Goal: Answer question/provide support

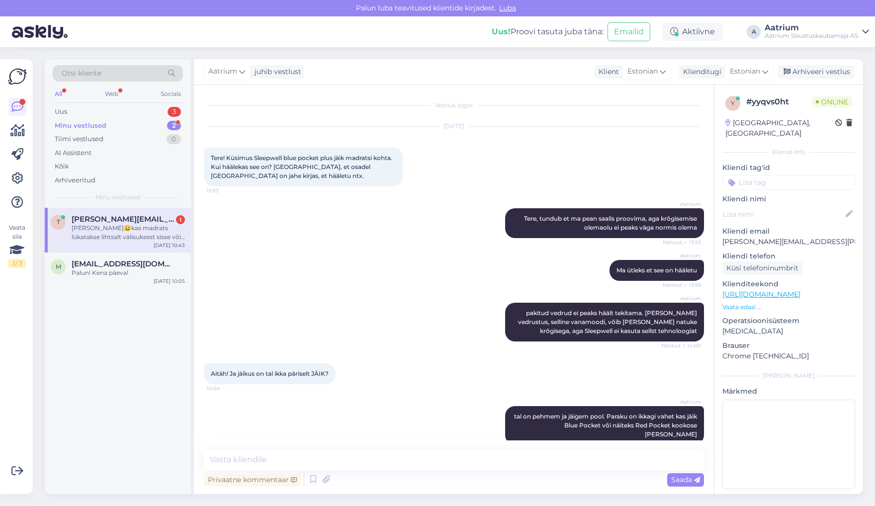
scroll to position [1084, 0]
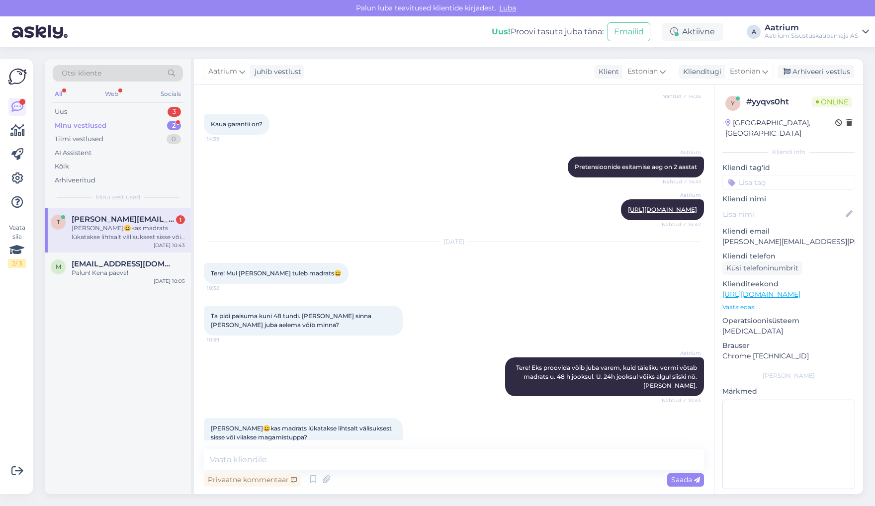
click at [239, 362] on div "Aatrium Tere! Eks proovida võib juba varem, kuid täieliku vormi võtab madrats u…" at bounding box center [454, 377] width 500 height 61
click at [316, 461] on textarea at bounding box center [454, 460] width 500 height 21
type textarea "[PERSON_NAME] tuuakse esikusse."
click at [672, 481] on span "Saada" at bounding box center [685, 479] width 29 height 9
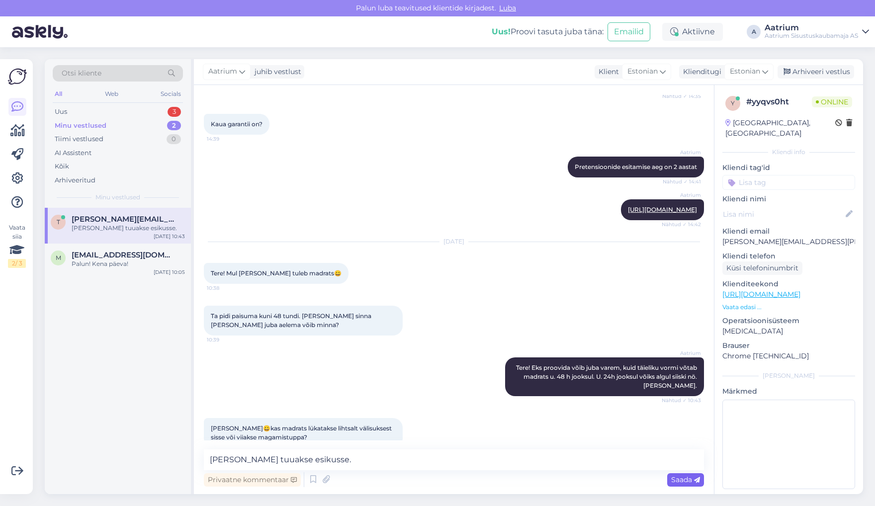
scroll to position [1127, 0]
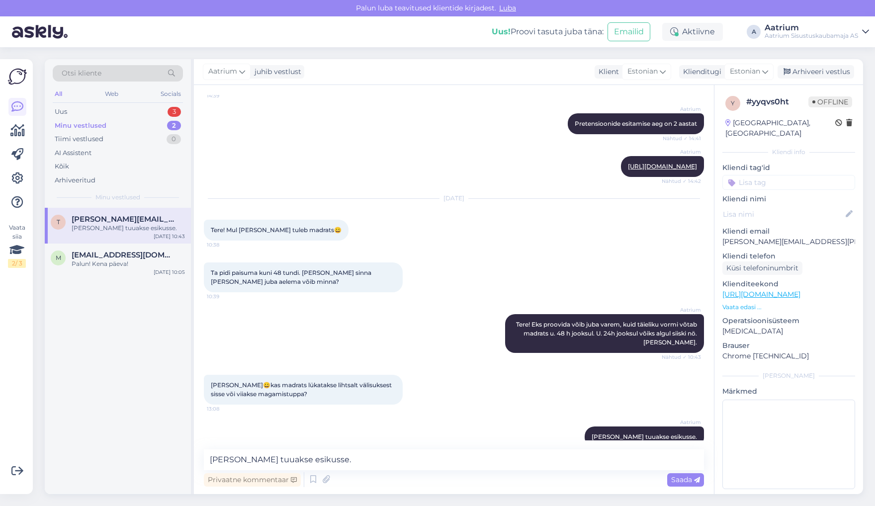
click at [109, 372] on div "t [PERSON_NAME][EMAIL_ADDRESS][PERSON_NAME][DOMAIN_NAME] Kaup tuuakse esikusse.…" at bounding box center [118, 351] width 146 height 286
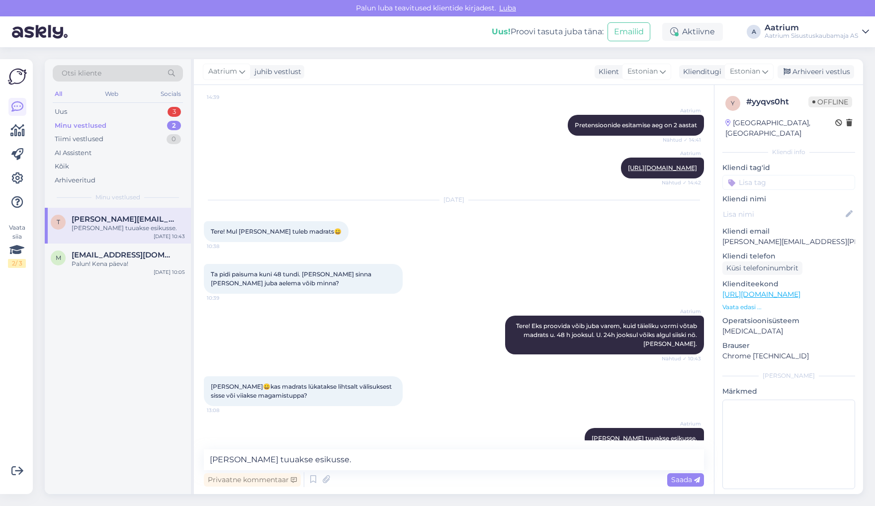
scroll to position [1127, 0]
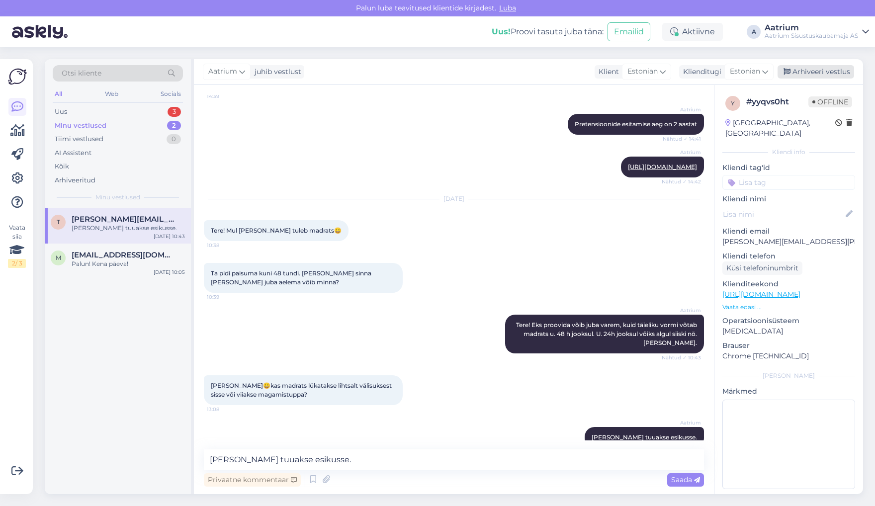
click at [824, 74] on div "Arhiveeri vestlus" at bounding box center [816, 71] width 77 height 13
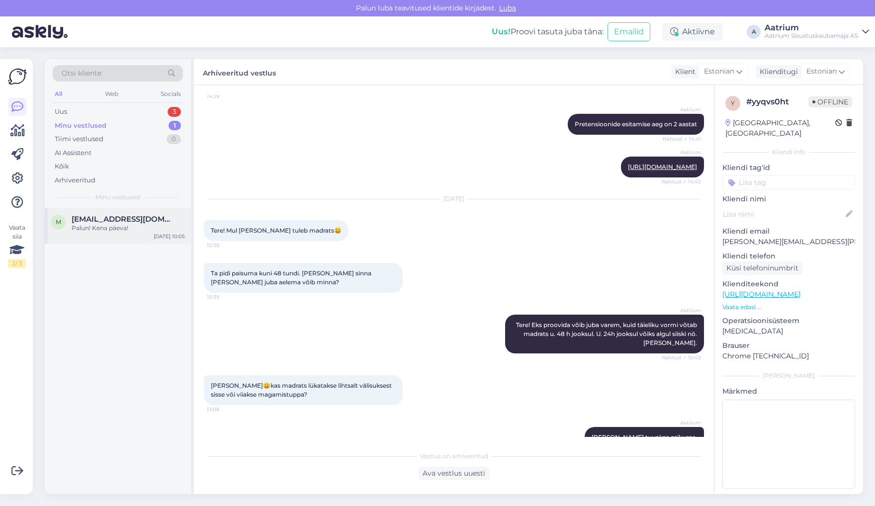
click at [101, 230] on div "Palun! Kena päeva!" at bounding box center [128, 228] width 113 height 9
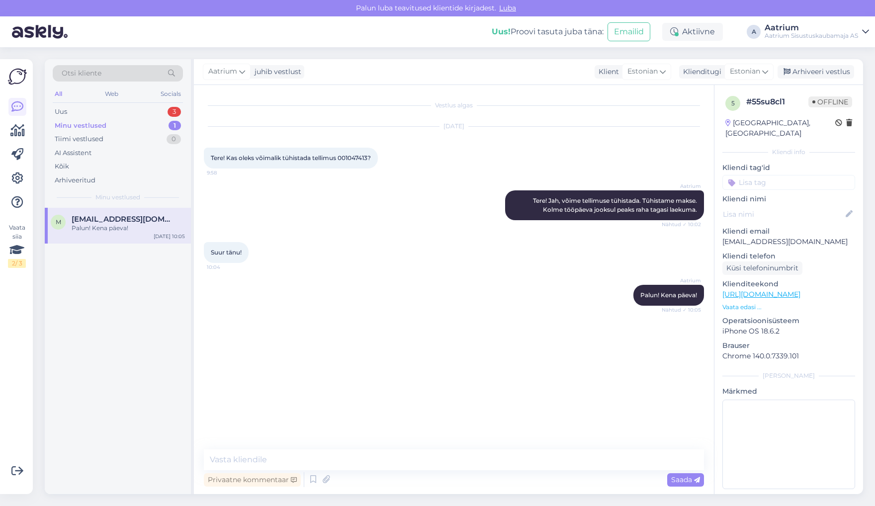
scroll to position [0, 0]
click at [216, 339] on div "Vestlus algas [DATE] Tere! Kas oleks võimalik tühistada tellimus 001047413? 9:5…" at bounding box center [458, 268] width 509 height 346
click at [68, 113] on div "Uus 3" at bounding box center [118, 112] width 130 height 14
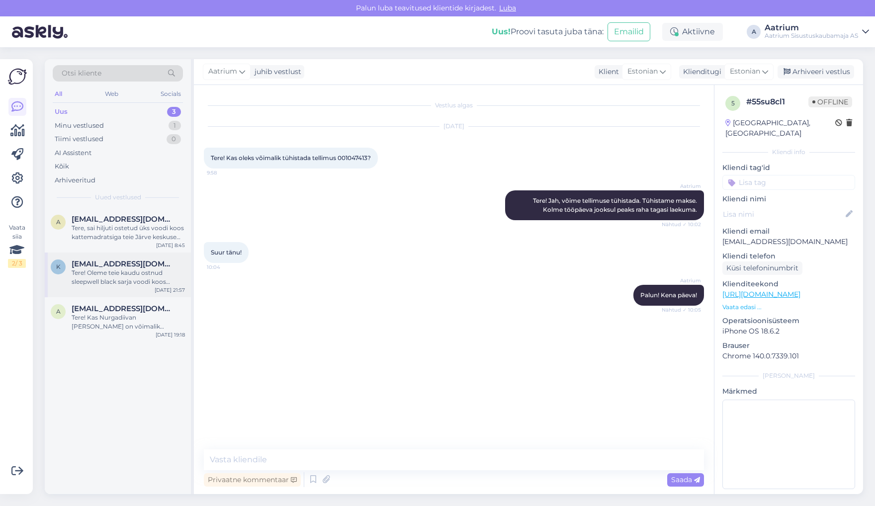
click at [115, 274] on div "Tere! Oleme teie kaudu ostnud sleepwell black sarja voodi koos kattemadratsiga.…" at bounding box center [128, 278] width 113 height 18
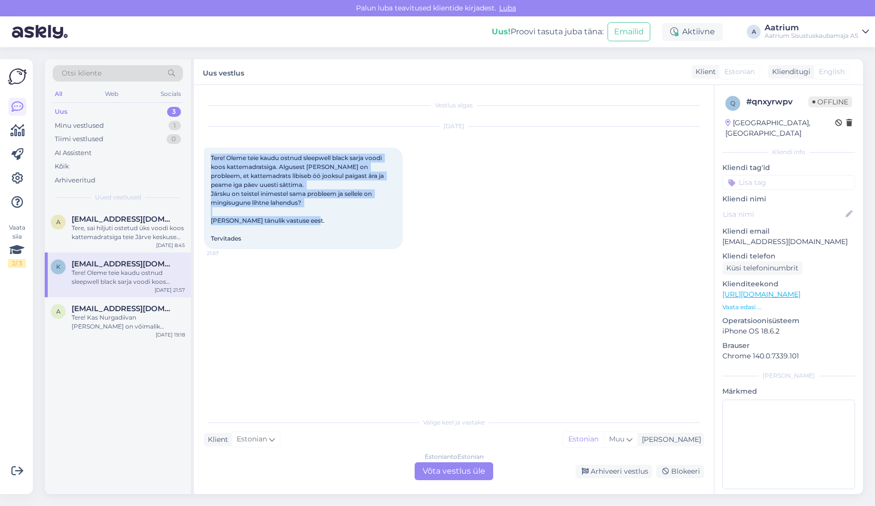
drag, startPoint x: 209, startPoint y: 153, endPoint x: 384, endPoint y: 235, distance: 192.7
click at [384, 235] on div "Tere! Oleme teie kaudu ostnud sleepwell black sarja voodi koos kattemadratsiga.…" at bounding box center [303, 198] width 199 height 101
copy span "Tere! Oleme teie kaudu ostnud sleepwell black sarja voodi koos kattemadratsiga.…"
click at [255, 358] on div "Vestlus algas [DATE] Tere! Oleme teie kaudu ostnud sleepwell black sarja voodi …" at bounding box center [458, 249] width 509 height 308
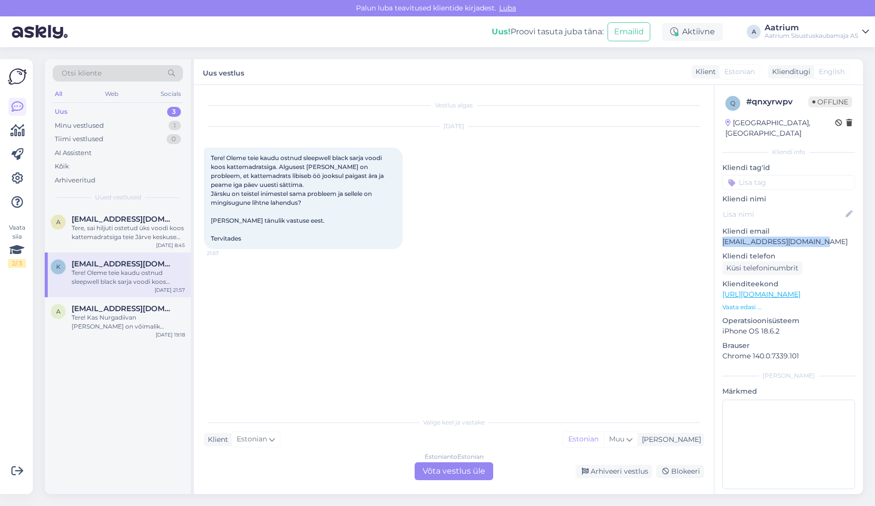
drag, startPoint x: 823, startPoint y: 229, endPoint x: 716, endPoint y: 230, distance: 106.9
click at [716, 230] on div "q # qnxyrwpv Offline [GEOGRAPHIC_DATA], Kuressaare Kliendi info Kliendi tag'id …" at bounding box center [789, 294] width 149 height 419
copy p "[EMAIL_ADDRESS][DOMAIN_NAME]"
click at [682, 274] on div "Vestlus algas [DATE] Tere! Oleme teie kaudu ostnud sleepwell black sarja voodi …" at bounding box center [458, 249] width 509 height 308
drag, startPoint x: 822, startPoint y: 230, endPoint x: 722, endPoint y: 235, distance: 100.6
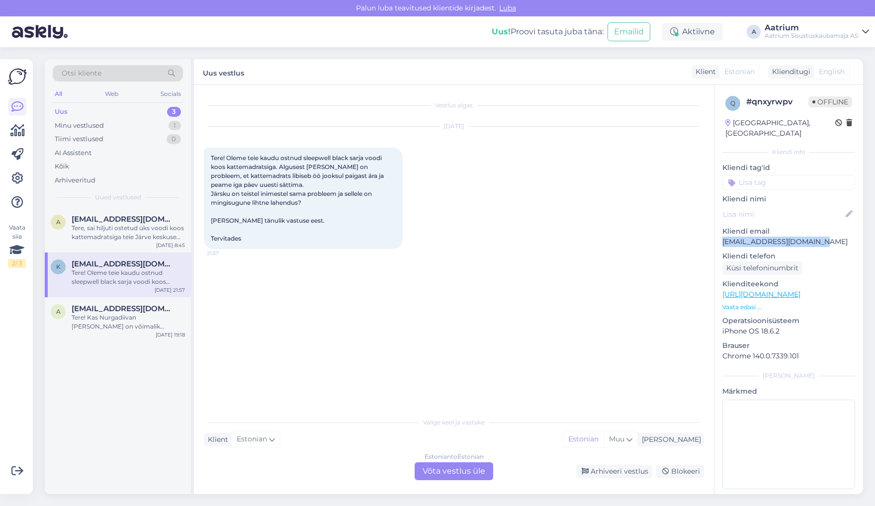
click at [722, 235] on div "q # qnxyrwpv Offline [GEOGRAPHIC_DATA], Kuressaare Kliendi info Kliendi tag'id …" at bounding box center [789, 294] width 149 height 419
copy p "[EMAIL_ADDRESS][DOMAIN_NAME]"
click at [627, 468] on div "Arhiveeri vestlus" at bounding box center [614, 471] width 77 height 13
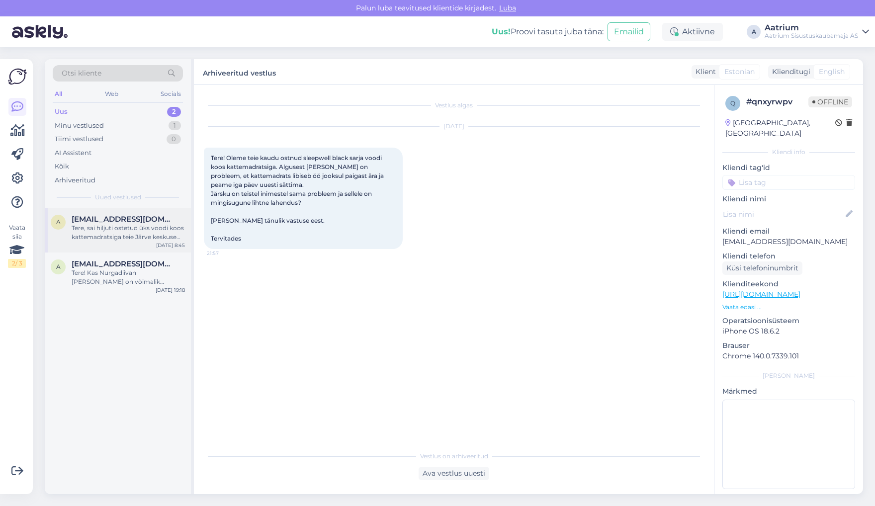
click at [111, 240] on div "Tere, sai hiljuti ostetud üks voodi koos kattemadratsiga teie Järve keskuse esi…" at bounding box center [128, 233] width 113 height 18
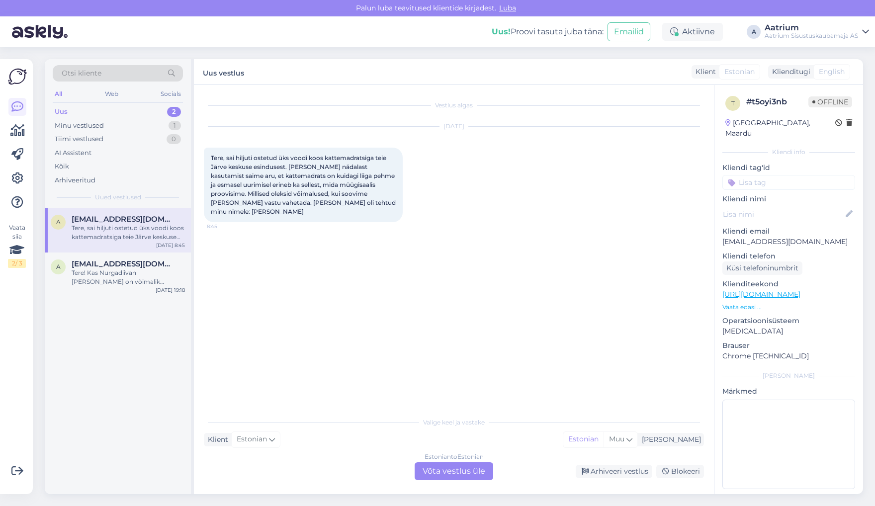
click at [305, 287] on div "Vestlus algas [DATE] Tere, sai hiljuti ostetud üks voodi koos kattemadratsiga t…" at bounding box center [458, 249] width 509 height 308
click at [329, 315] on div "Vestlus algas [DATE] Tere, sai hiljuti ostetud üks voodi koos kattemadratsiga t…" at bounding box center [458, 249] width 509 height 308
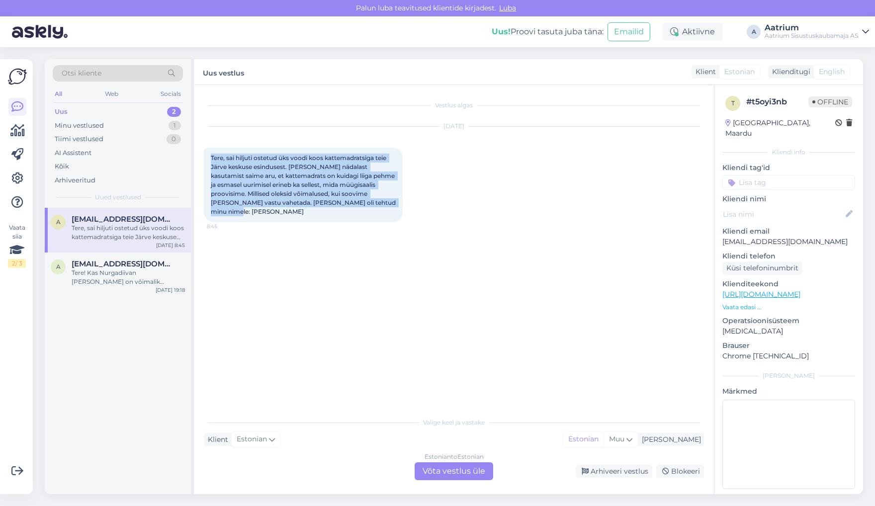
drag, startPoint x: 209, startPoint y: 155, endPoint x: 386, endPoint y: 203, distance: 183.5
click at [386, 203] on div "Tere, sai hiljuti ostetud üks voodi koos kattemadratsiga teie Järve keskuse esi…" at bounding box center [303, 185] width 199 height 75
copy span "Tere, sai hiljuti ostetud üks voodi koos kattemadratsiga teie Järve keskuse esi…"
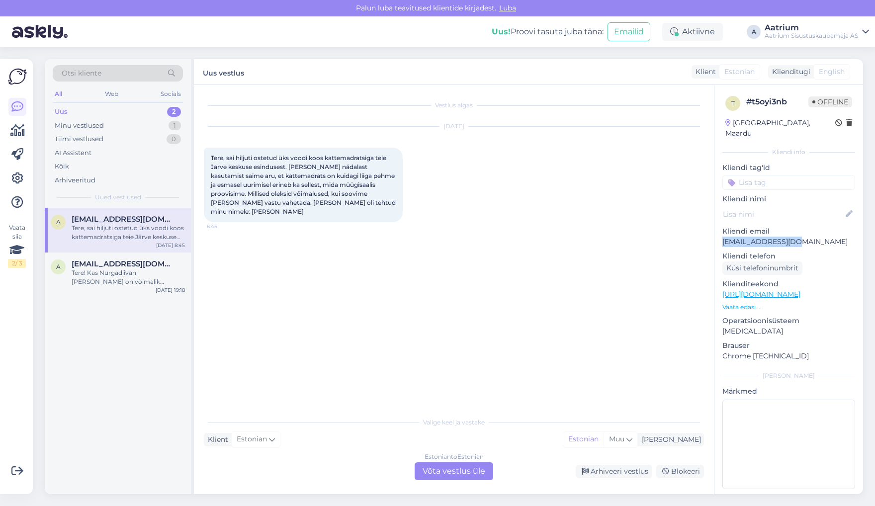
drag, startPoint x: 800, startPoint y: 230, endPoint x: 722, endPoint y: 232, distance: 78.1
click at [723, 237] on p "[EMAIL_ADDRESS][DOMAIN_NAME]" at bounding box center [789, 242] width 133 height 10
copy p "[EMAIL_ADDRESS][DOMAIN_NAME]"
click at [617, 476] on div "Arhiveeri vestlus" at bounding box center [614, 471] width 77 height 13
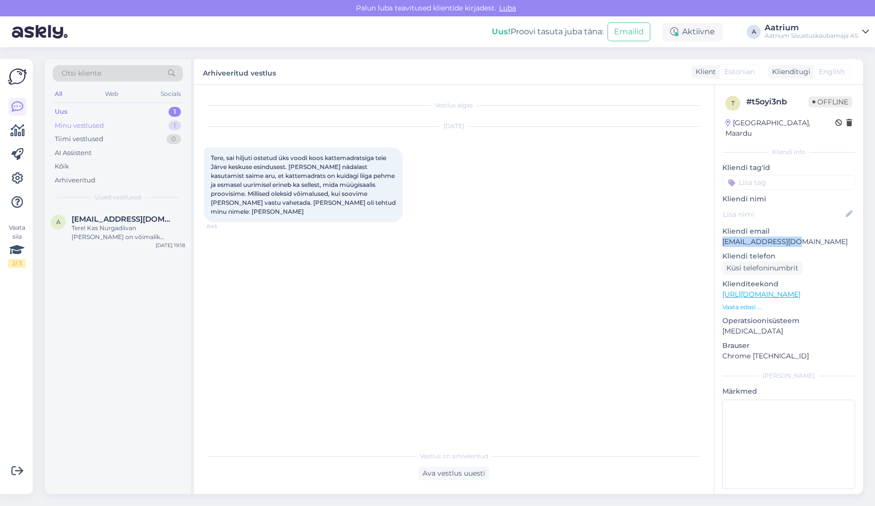
click at [62, 124] on div "Minu vestlused" at bounding box center [79, 126] width 49 height 10
click at [95, 229] on div "Palun! Kena päeva!" at bounding box center [128, 228] width 113 height 9
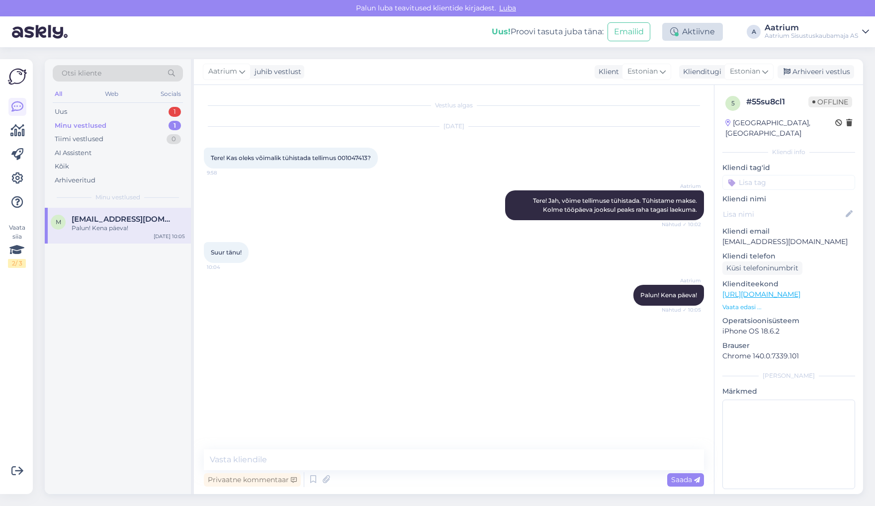
click at [689, 32] on div "Aktiivne" at bounding box center [692, 32] width 61 height 18
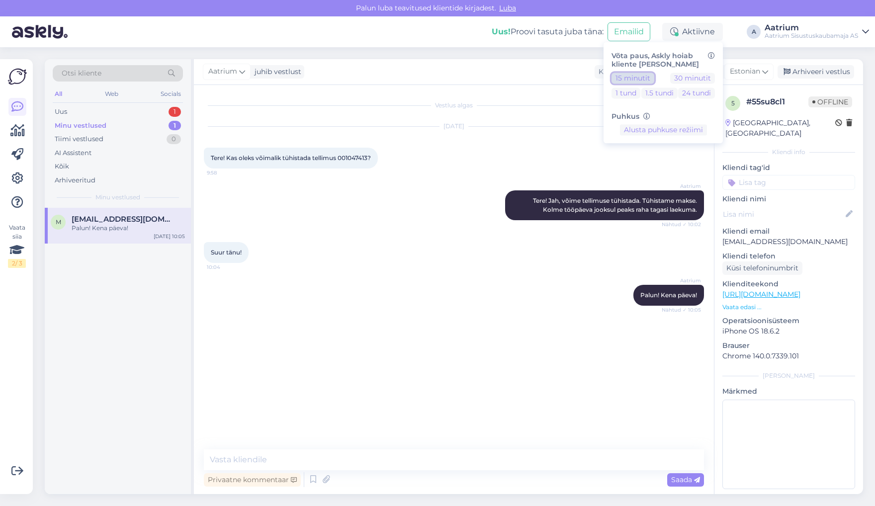
click at [633, 81] on button "15 minutit" at bounding box center [633, 78] width 43 height 11
click at [555, 253] on div "Suur tänu! 10:04" at bounding box center [454, 252] width 500 height 43
